Goal: Task Accomplishment & Management: Manage account settings

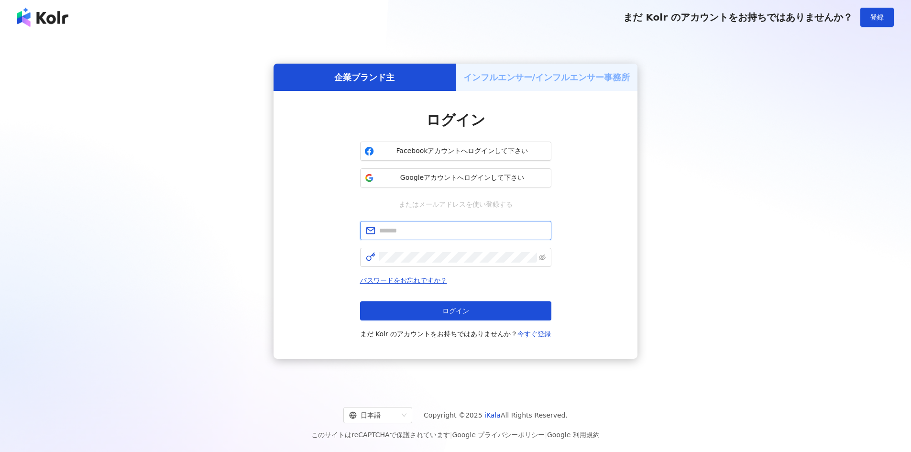
drag, startPoint x: 440, startPoint y: 230, endPoint x: 488, endPoint y: 228, distance: 48.3
click at [440, 230] on input "text" at bounding box center [462, 230] width 166 height 11
type input "**********"
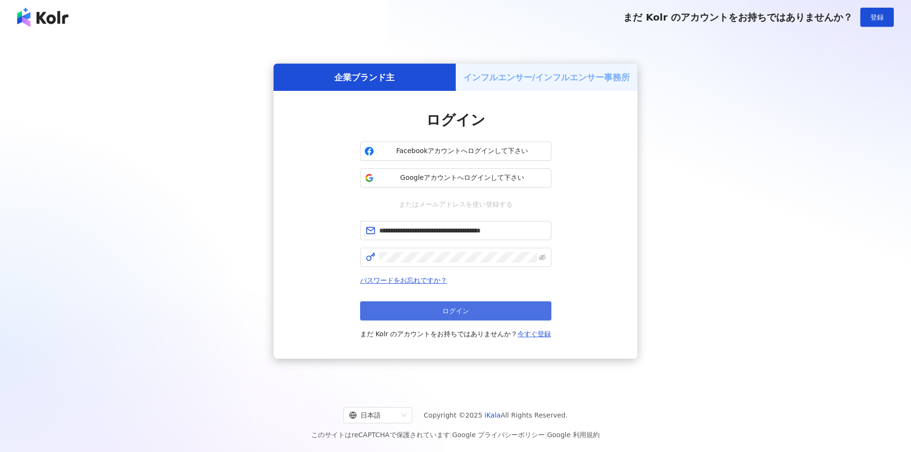
click at [467, 316] on button "ログイン" at bounding box center [455, 310] width 191 height 19
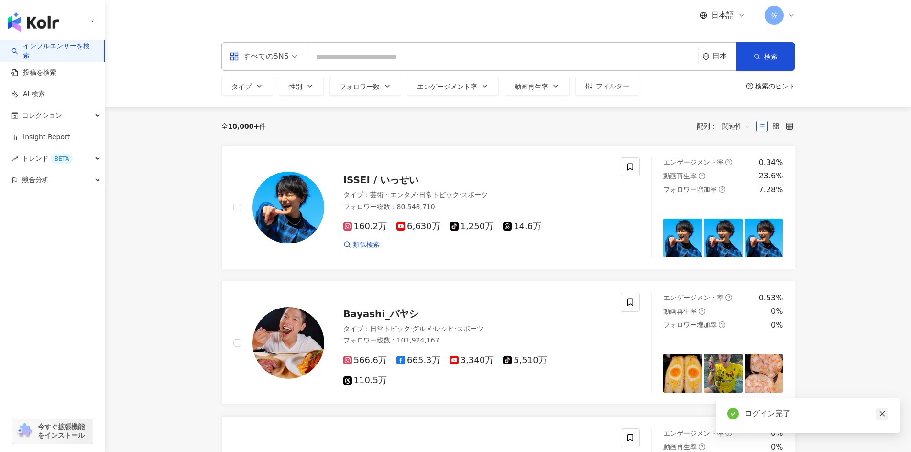
click at [881, 410] on link at bounding box center [882, 414] width 12 height 12
click at [788, 16] on icon at bounding box center [792, 15] width 8 height 8
click at [790, 13] on icon at bounding box center [792, 15] width 8 height 8
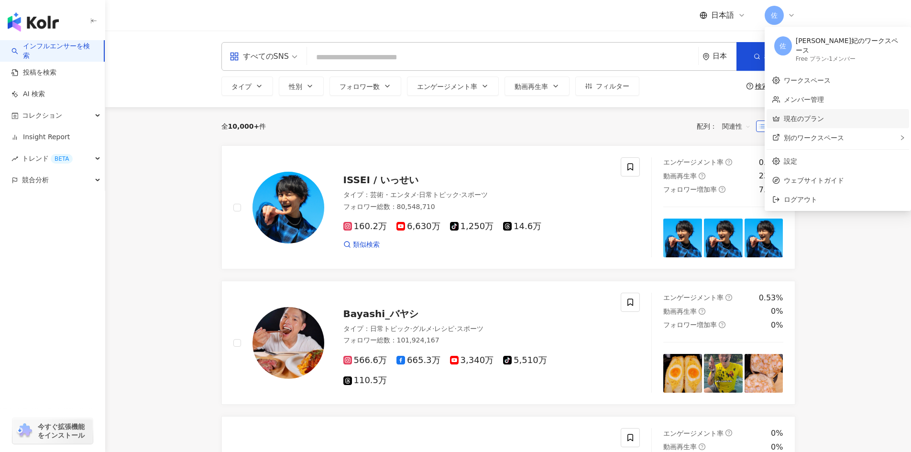
click at [805, 115] on link "現在のプラン" at bounding box center [804, 119] width 40 height 8
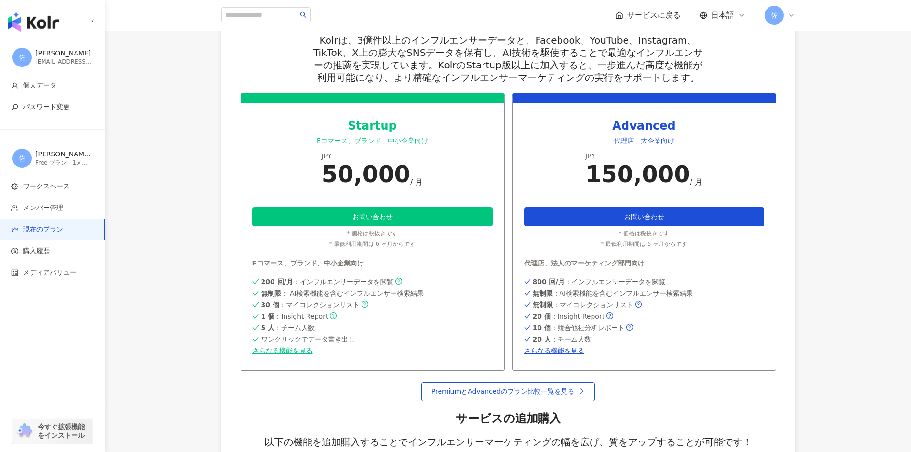
scroll to position [335, 0]
